Goal: Information Seeking & Learning: Learn about a topic

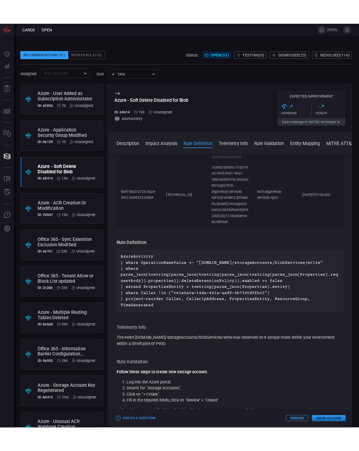
scroll to position [392, 0]
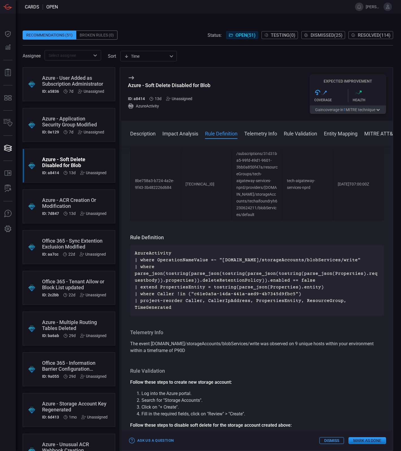
click at [285, 62] on span at bounding box center [208, 63] width 371 height 7
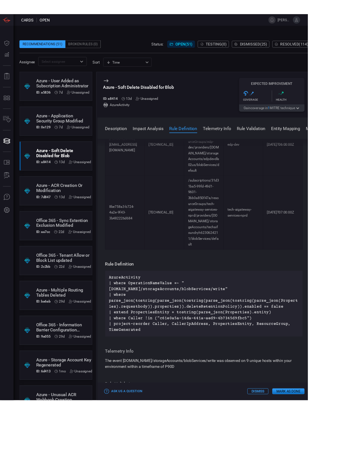
scroll to position [419, 0]
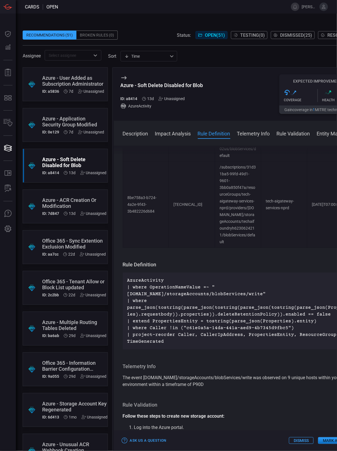
click at [123, 170] on td "8be758a3-b724-4a2e-9f43-3b482226d684" at bounding box center [146, 204] width 46 height 86
click at [182, 226] on td "[TECHNICAL_ID]" at bounding box center [192, 204] width 46 height 86
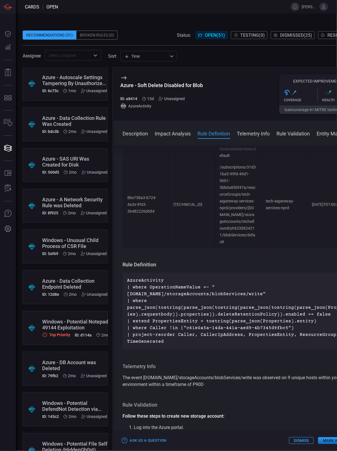
click at [55, 240] on div "Windows - Unusual Child Process of CSR File" at bounding box center [74, 243] width 65 height 12
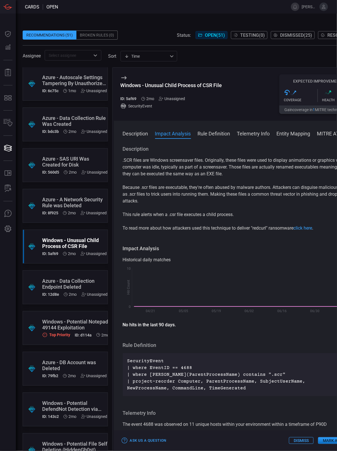
click at [227, 244] on div "Description .SCR files are Windows screensaver files. Originally, these files w…" at bounding box center [238, 297] width 249 height 303
click at [237, 227] on p "To read more about how attackers used this technique to deliver "redcurl" ranso…" at bounding box center [238, 228] width 231 height 7
drag, startPoint x: 176, startPoint y: 214, endPoint x: 169, endPoint y: 214, distance: 7.1
click at [169, 214] on p "This rule alerts when a .csr file executes a child process." at bounding box center [238, 214] width 231 height 7
copy p ".csr"
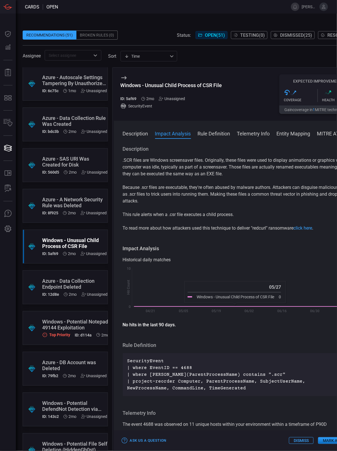
click at [229, 215] on p "This rule alerts when a .csr file executes a child process." at bounding box center [238, 214] width 231 height 7
click at [271, 194] on p "Because .scr files are executable, they're often abused by malware authors. Att…" at bounding box center [238, 194] width 231 height 20
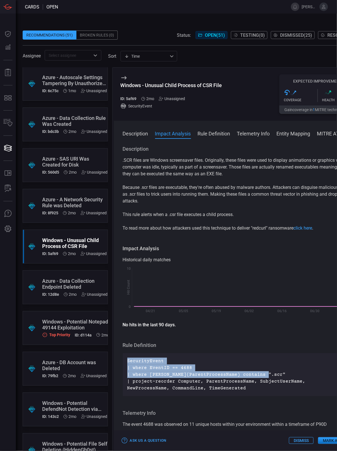
drag, startPoint x: 264, startPoint y: 375, endPoint x: 126, endPoint y: 361, distance: 139.2
click at [126, 361] on div "SecurityEvent | where EventID == 4688 | where tolower(ParentProcessName) contai…" at bounding box center [238, 374] width 231 height 43
copy p "SecurityEvent | where EventID == 4688 | where tolower(ParentProcessName) contai…"
click at [263, 372] on p "SecurityEvent | where EventID == 4688 | where tolower(ParentProcessName) contai…" at bounding box center [238, 374] width 222 height 34
drag, startPoint x: 265, startPoint y: 373, endPoint x: 120, endPoint y: 360, distance: 146.1
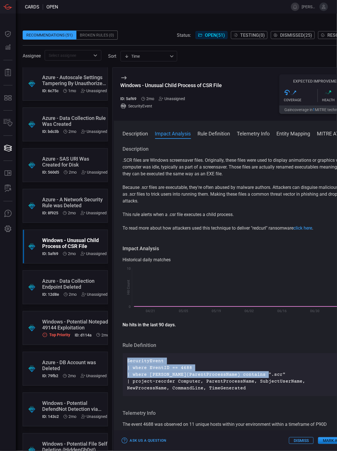
click at [120, 360] on div "Description .SCR files are Windows screensaver files. Originally, these files w…" at bounding box center [238, 297] width 249 height 303
copy p "SecurityEvent | where EventID == 4688 | where tolower(ParentProcessName) contai…"
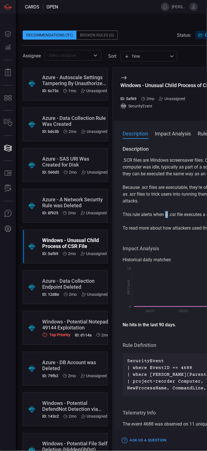
drag, startPoint x: 165, startPoint y: 211, endPoint x: 168, endPoint y: 212, distance: 2.9
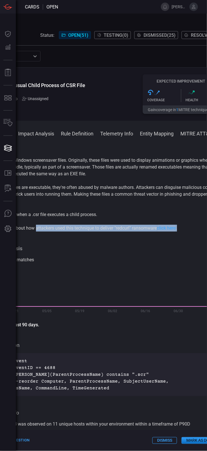
scroll to position [0, 163]
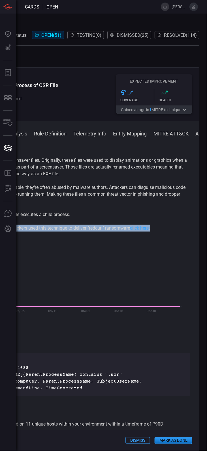
drag, startPoint x: 174, startPoint y: 230, endPoint x: 237, endPoint y: 231, distance: 63.0
click at [207, 231] on html "Cards open [PERSON_NAME].1.[PERSON_NAME] Dashboard Dashboard Detections Detecti…" at bounding box center [103, 225] width 207 height 451
drag, startPoint x: 237, startPoint y: 231, endPoint x: 112, endPoint y: 231, distance: 124.3
click at [112, 231] on p "To read more about how attackers used this technique to deliver "redcurl" ranso…" at bounding box center [74, 228] width 231 height 7
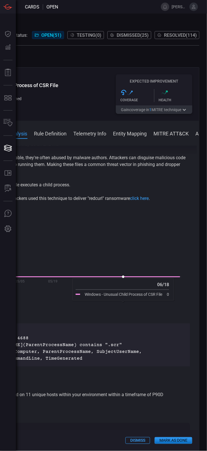
scroll to position [71, 0]
